Goal: Find specific page/section: Find specific page/section

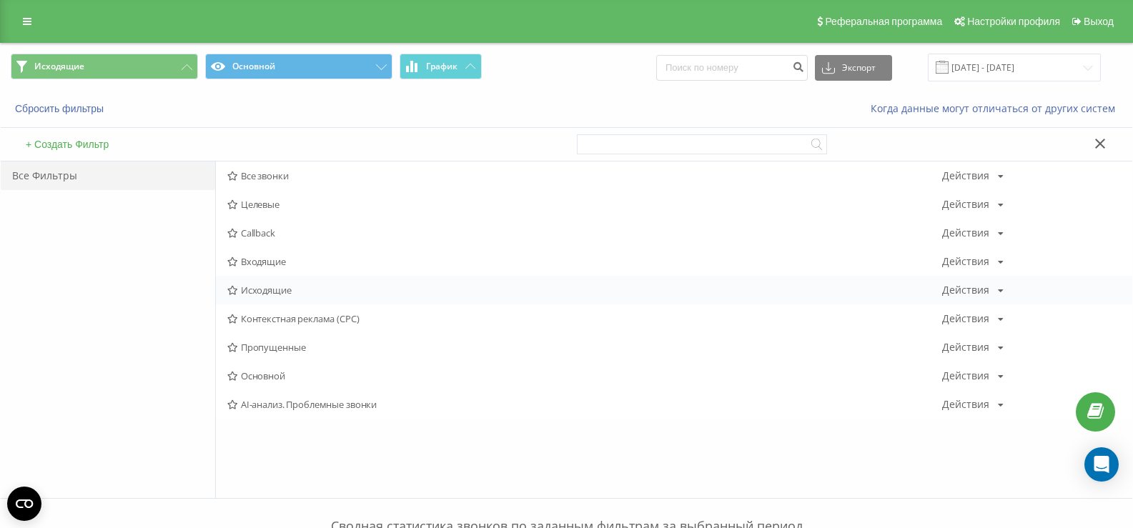
click at [254, 297] on div "Исходящие Действия Редактировать Копировать Удалить По умолчанию Поделиться" at bounding box center [674, 290] width 917 height 29
click at [255, 290] on span "Исходящие" at bounding box center [584, 290] width 715 height 10
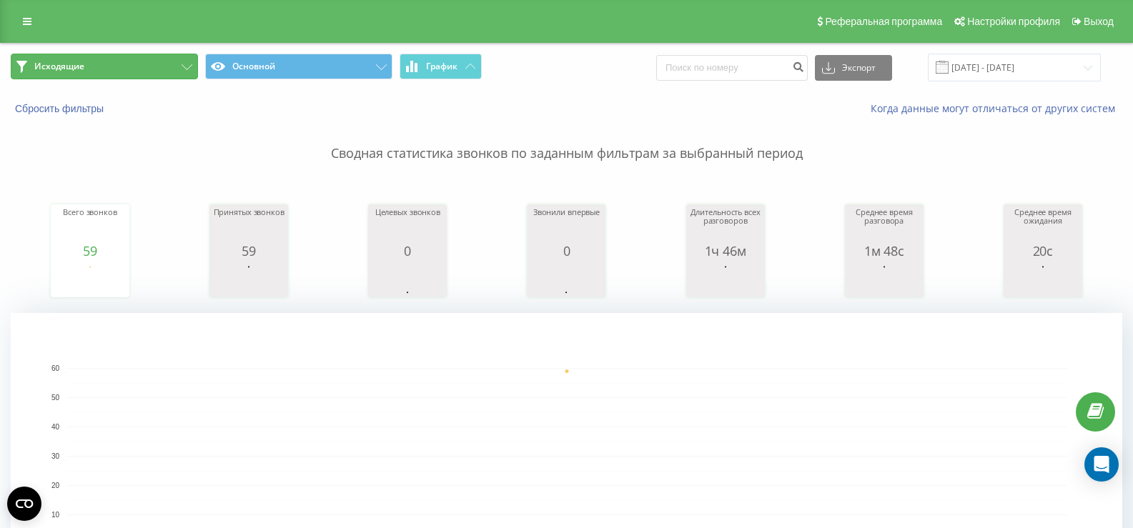
click at [158, 58] on button "Исходящие" at bounding box center [104, 67] width 187 height 26
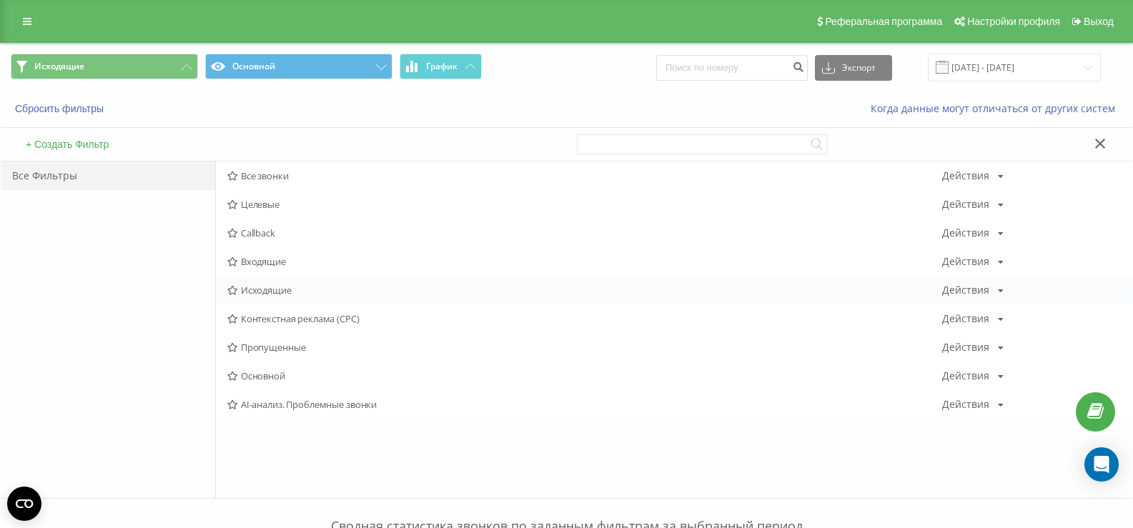
click at [271, 292] on span "Исходящие" at bounding box center [584, 290] width 715 height 10
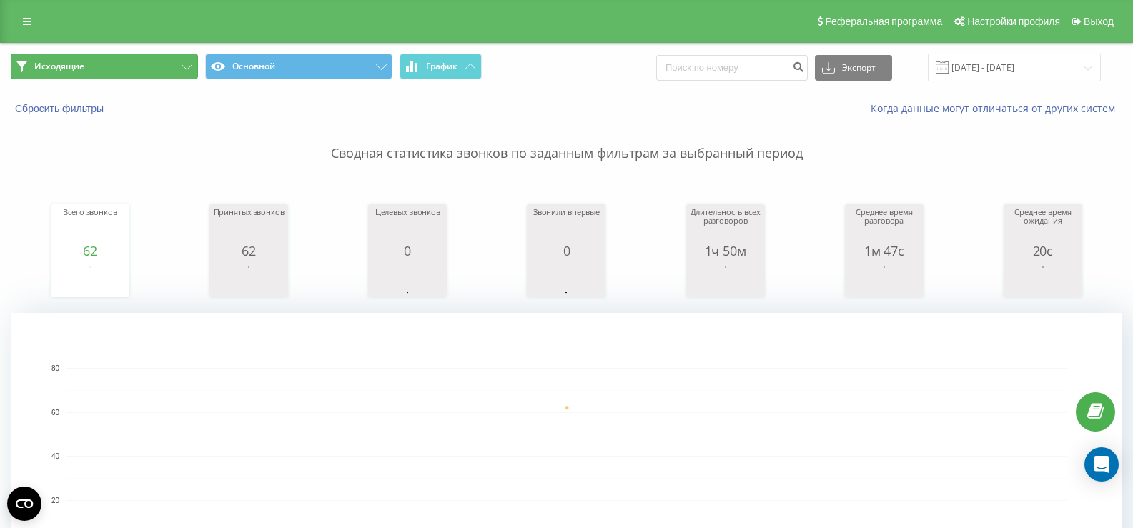
click at [138, 66] on button "Исходящие" at bounding box center [104, 67] width 187 height 26
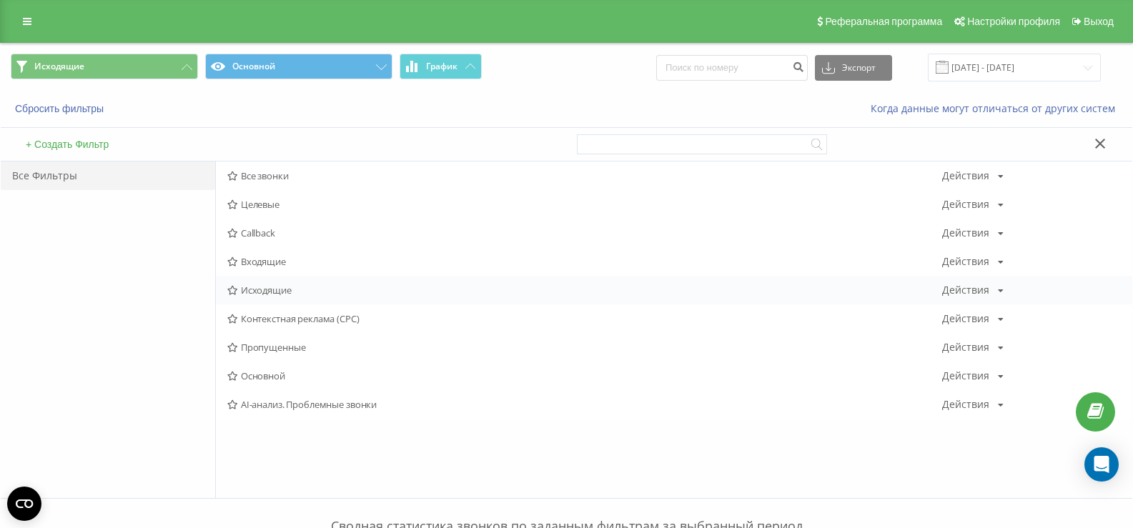
click at [260, 286] on span "Исходящие" at bounding box center [584, 290] width 715 height 10
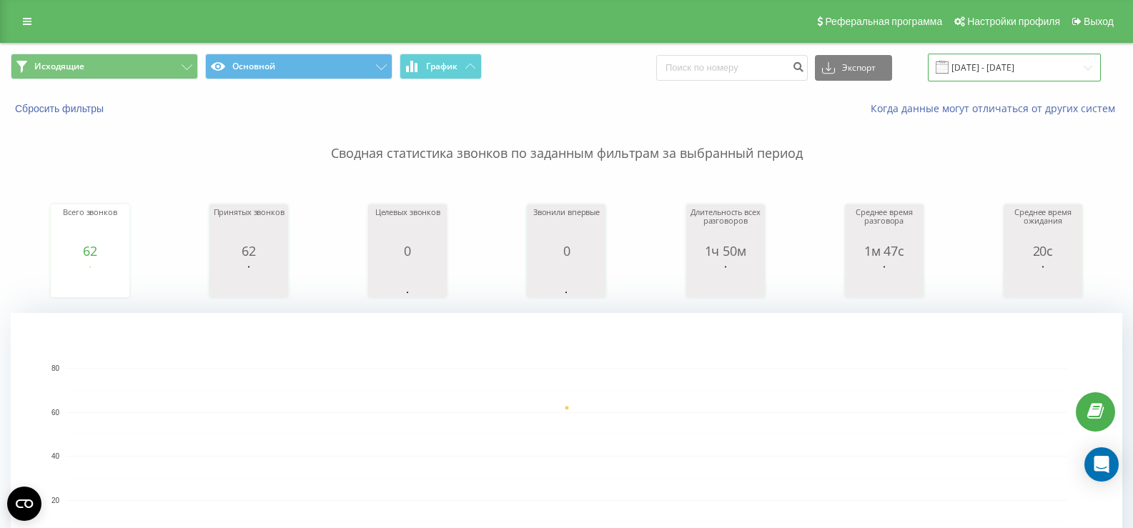
click at [1011, 61] on input "[DATE] - [DATE]" at bounding box center [1014, 68] width 173 height 28
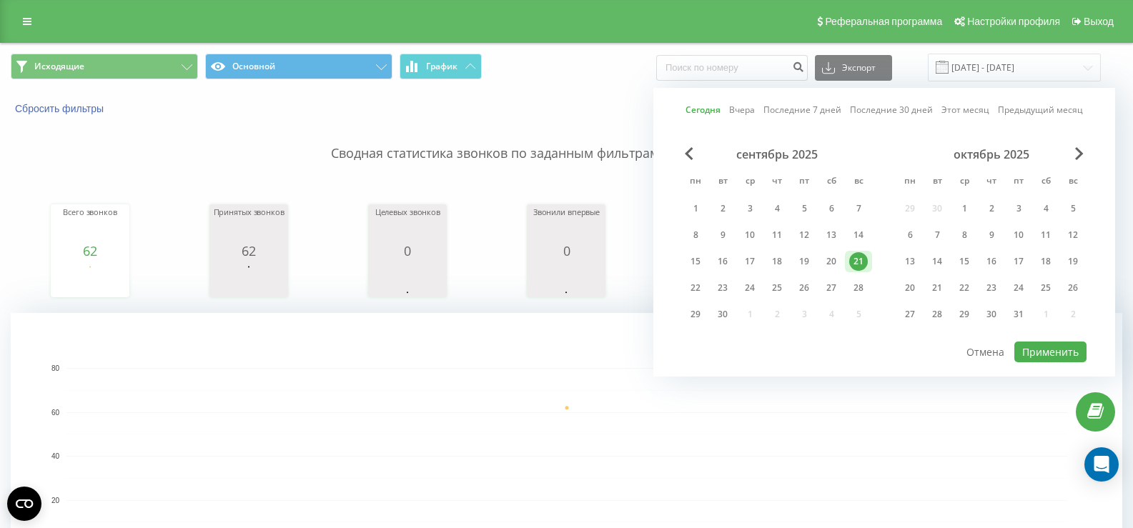
click at [859, 262] on div "21" at bounding box center [859, 261] width 19 height 19
click at [1038, 350] on button "Применить" at bounding box center [1051, 352] width 72 height 21
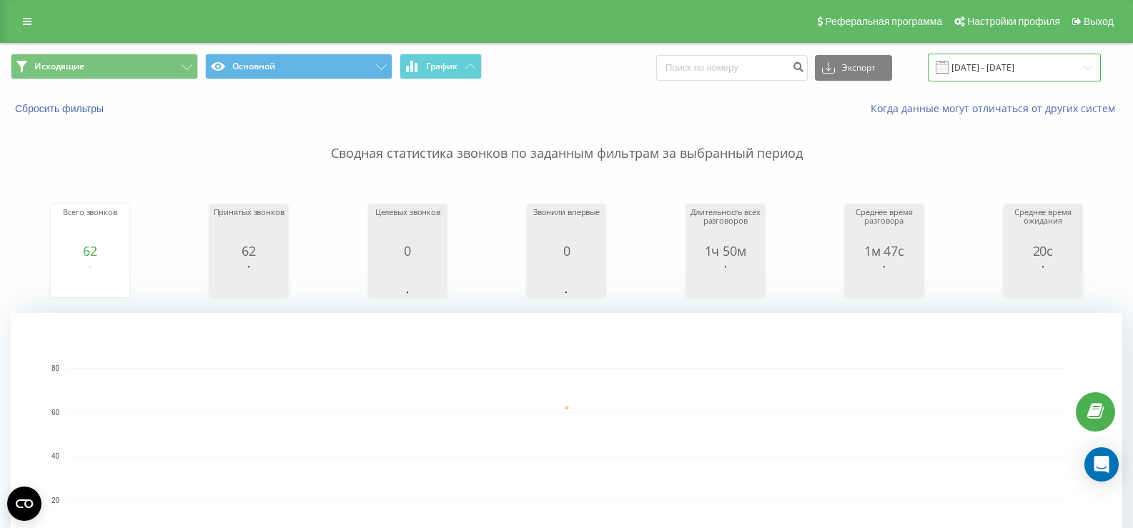
click at [992, 69] on input "[DATE] - [DATE]" at bounding box center [1014, 68] width 173 height 28
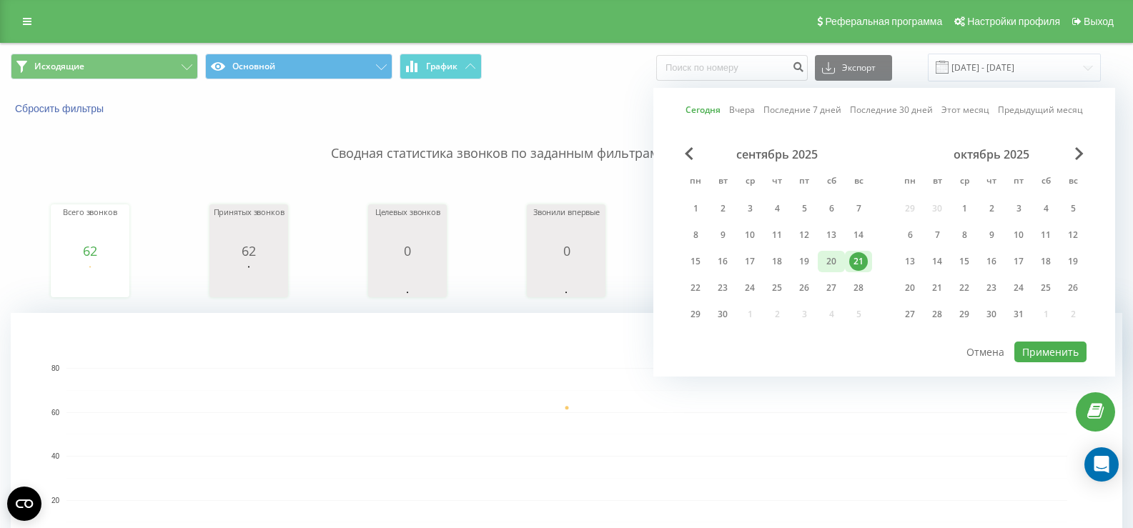
click at [829, 260] on div "20" at bounding box center [831, 261] width 19 height 19
click at [1042, 348] on button "Применить" at bounding box center [1051, 352] width 72 height 21
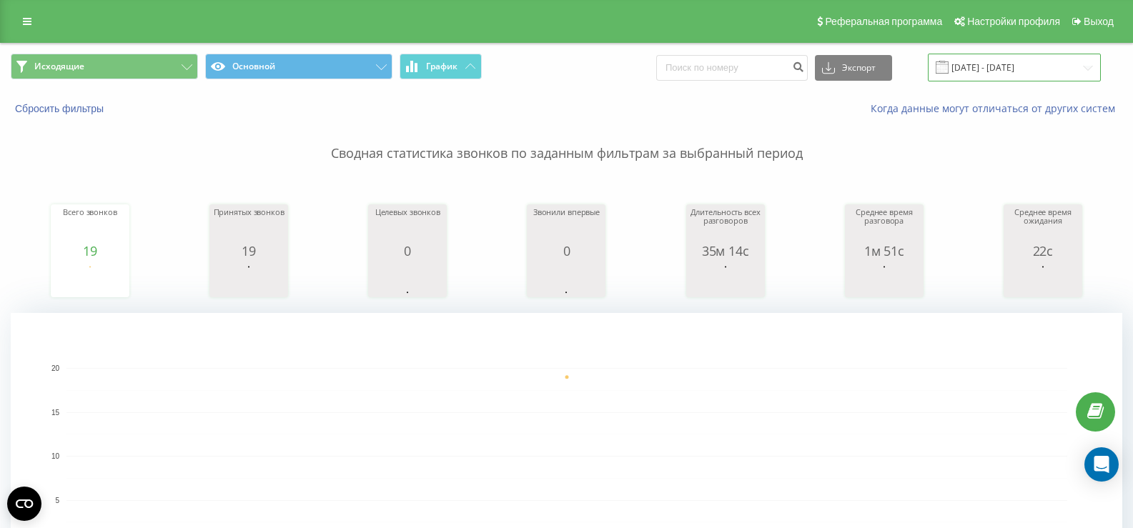
click at [1015, 61] on input "20.09.2025 - 20.09.2025" at bounding box center [1014, 68] width 173 height 28
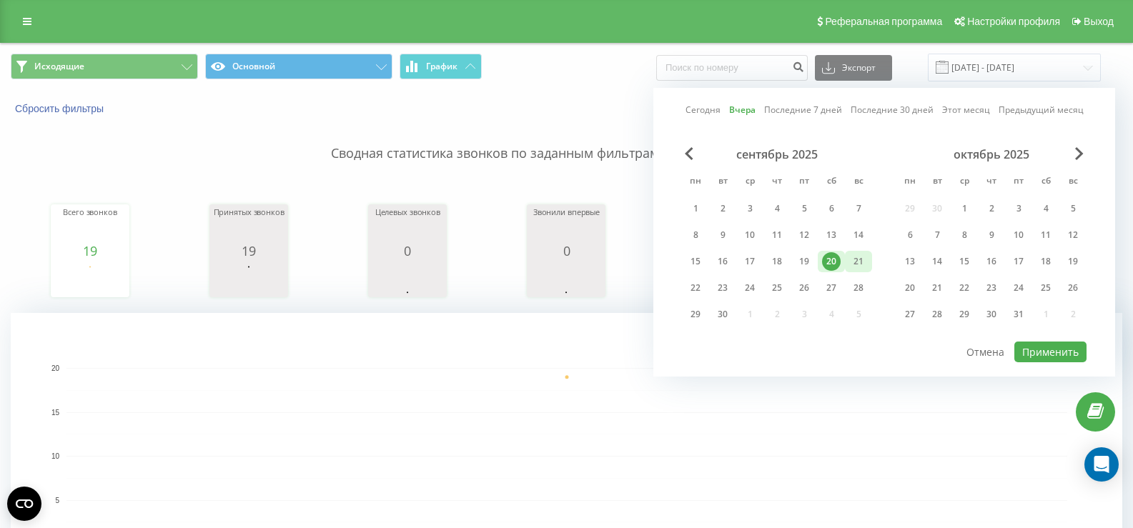
click at [853, 262] on div "21" at bounding box center [859, 261] width 19 height 19
click at [1040, 350] on button "Применить" at bounding box center [1051, 352] width 72 height 21
type input "[DATE] - [DATE]"
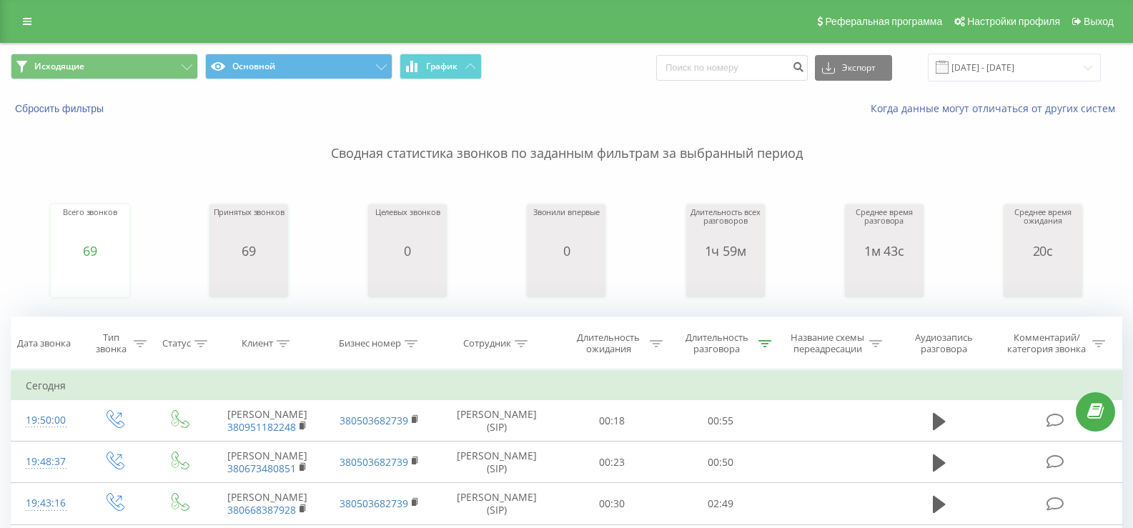
click at [169, 70] on button "Исходящие" at bounding box center [104, 67] width 187 height 26
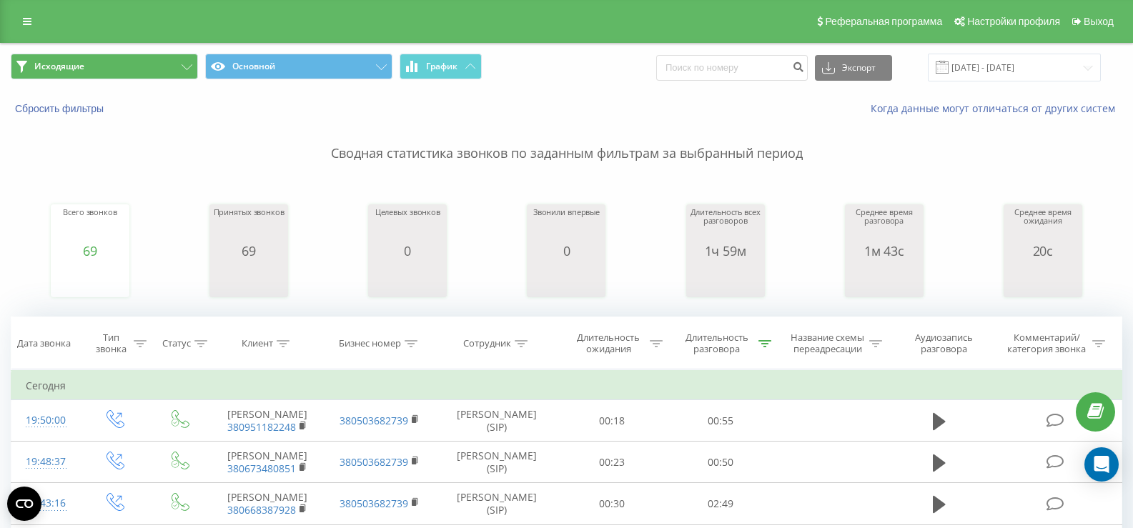
click at [171, 62] on button "Исходящие" at bounding box center [104, 67] width 187 height 26
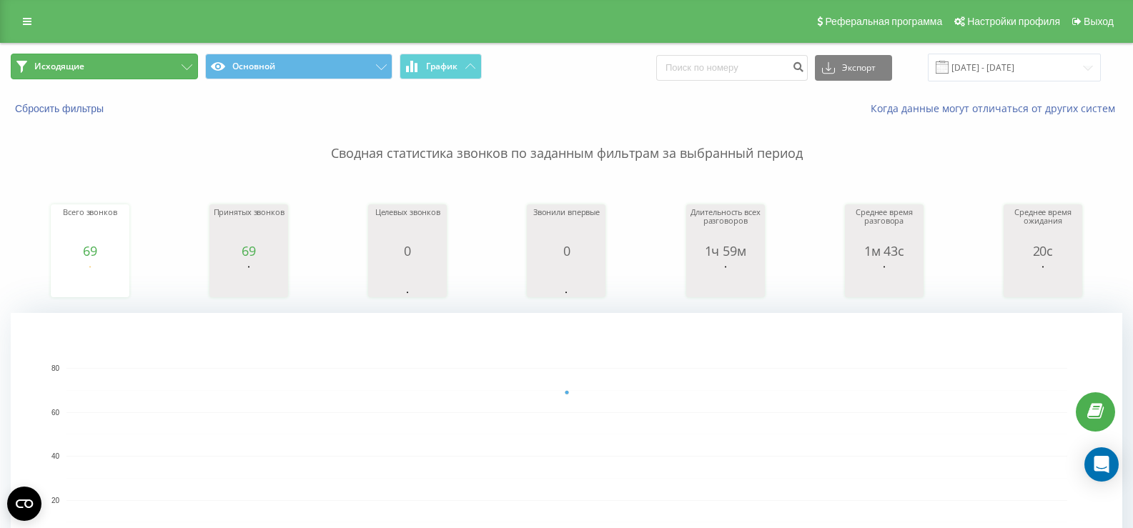
click at [151, 64] on button "Исходящие" at bounding box center [104, 67] width 187 height 26
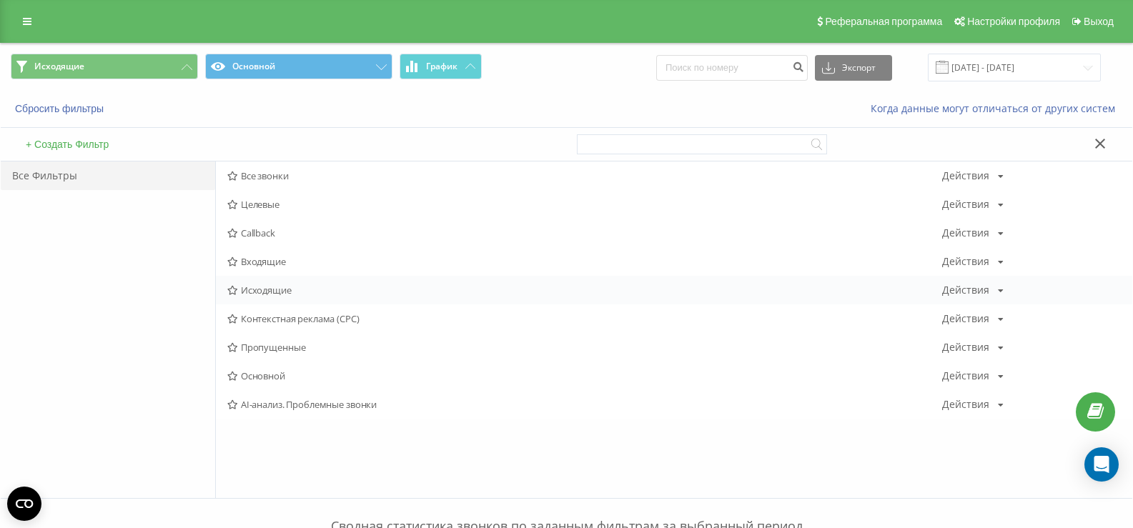
click at [265, 299] on div "Исходящие Действия Редактировать Копировать Удалить По умолчанию Поделиться" at bounding box center [674, 290] width 917 height 29
click at [266, 292] on span "Исходящие" at bounding box center [584, 290] width 715 height 10
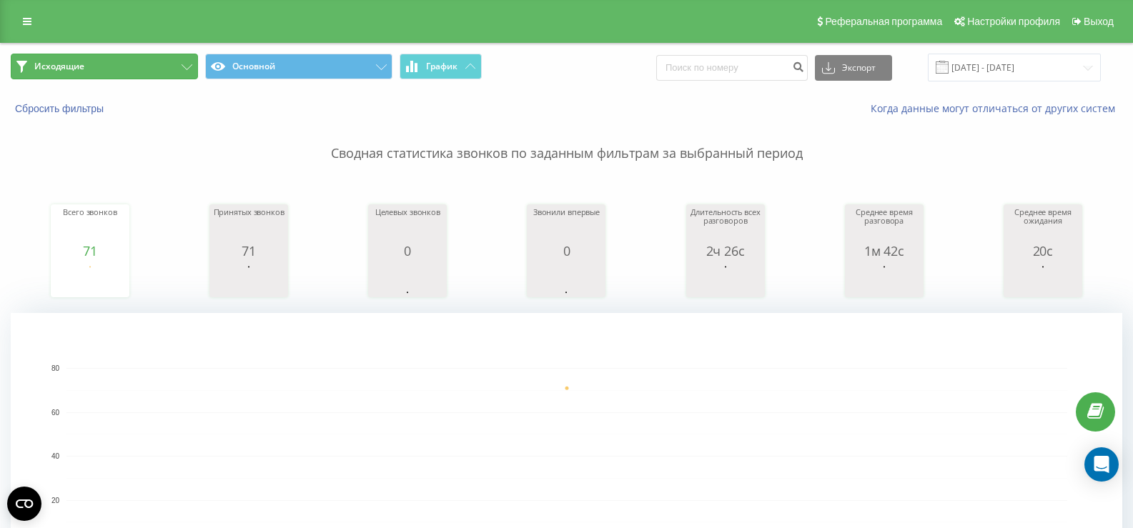
click at [147, 68] on button "Исходящие" at bounding box center [104, 67] width 187 height 26
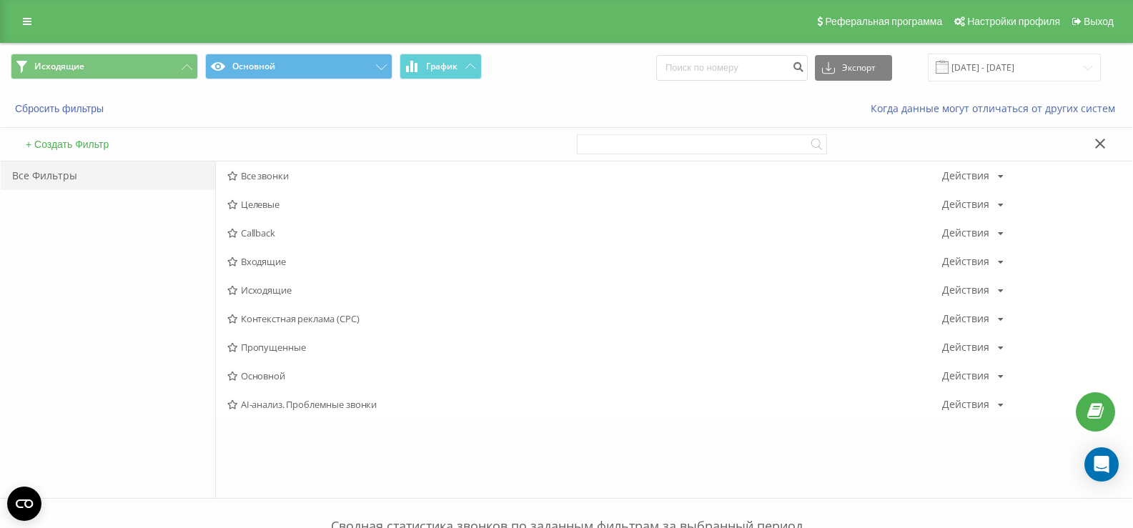
click at [277, 292] on span "Исходящие" at bounding box center [584, 290] width 715 height 10
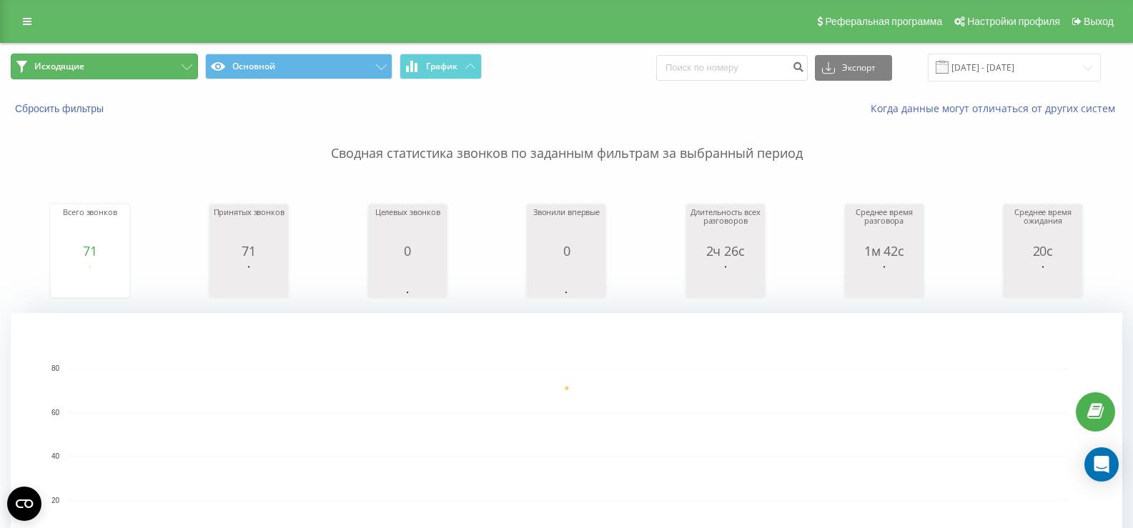
click at [137, 56] on button "Исходящие" at bounding box center [104, 67] width 187 height 26
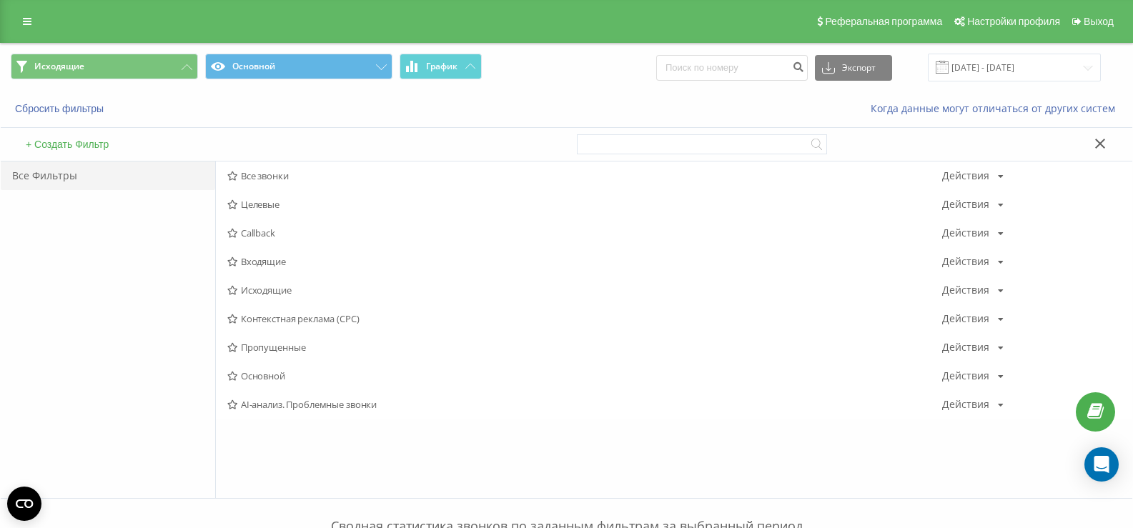
click at [260, 289] on span "Исходящие" at bounding box center [584, 290] width 715 height 10
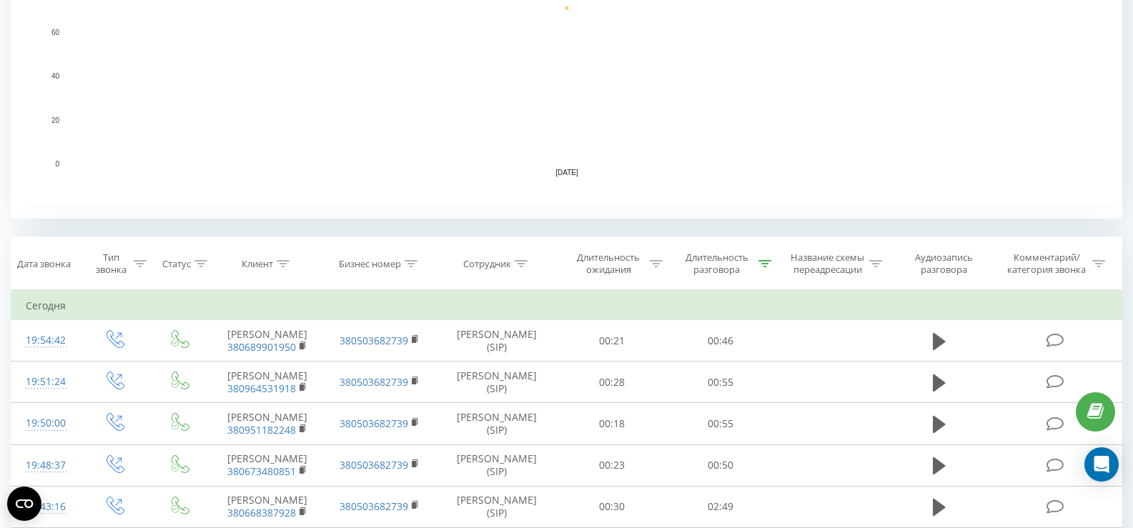
scroll to position [462, 0]
